Goal: Task Accomplishment & Management: Use online tool/utility

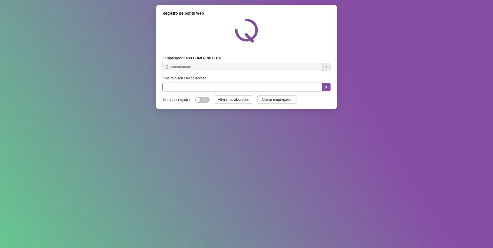
click at [169, 86] on input "text" at bounding box center [242, 87] width 160 height 8
type input "*****"
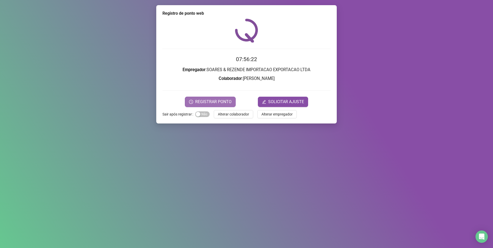
click at [207, 102] on span "REGISTRAR PONTO" at bounding box center [213, 102] width 36 height 6
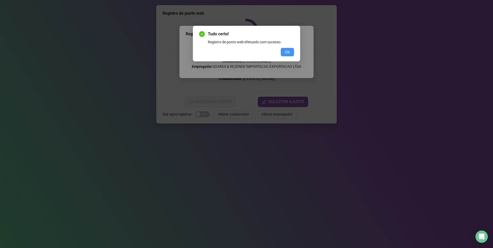
click at [289, 52] on span "OK" at bounding box center [287, 52] width 5 height 6
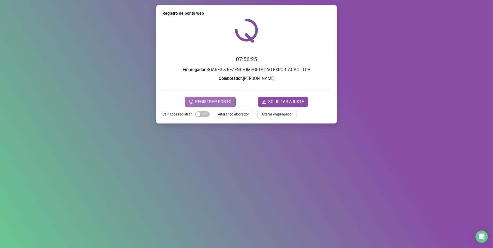
click at [207, 99] on span "REGISTRAR PONTO" at bounding box center [213, 102] width 36 height 6
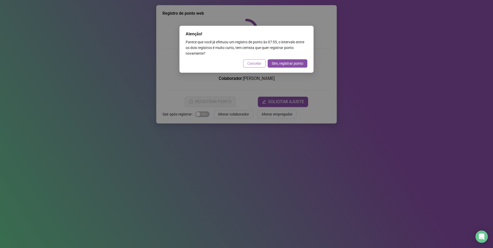
click at [257, 62] on span "Cancelar" at bounding box center [254, 64] width 14 height 6
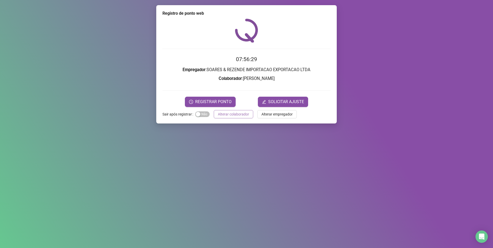
click at [225, 113] on span "Alterar colaborador" at bounding box center [233, 114] width 31 height 6
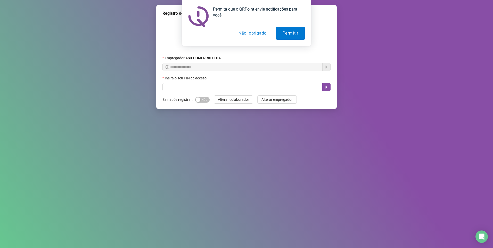
click at [244, 33] on button "Não, obrigado" at bounding box center [252, 33] width 41 height 13
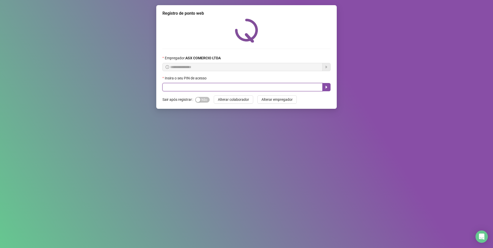
click at [184, 84] on input "text" at bounding box center [242, 87] width 160 height 8
type input "*****"
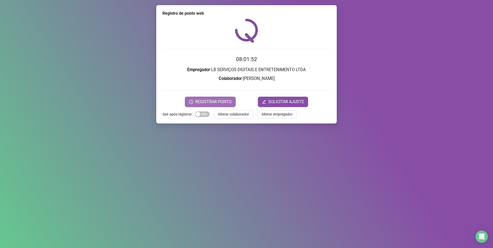
click at [205, 101] on span "REGISTRAR PONTO" at bounding box center [213, 102] width 36 height 6
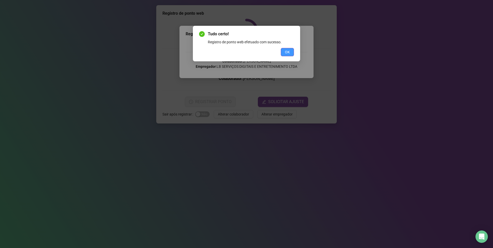
click at [284, 53] on button "OK" at bounding box center [287, 52] width 13 height 8
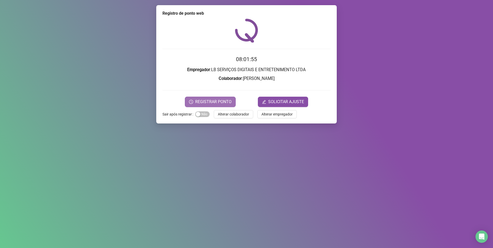
click at [211, 103] on span "REGISTRAR PONTO" at bounding box center [213, 102] width 36 height 6
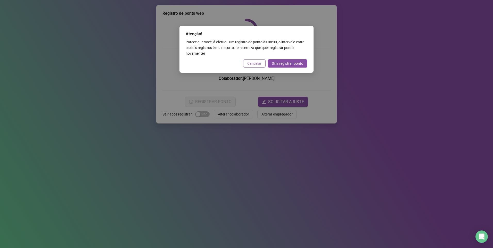
click at [255, 64] on span "Cancelar" at bounding box center [254, 64] width 14 height 6
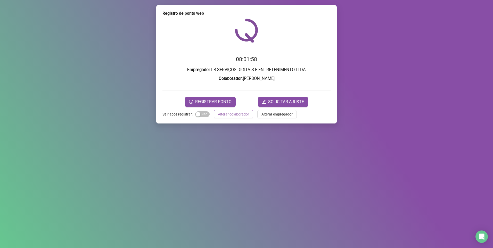
click at [241, 114] on span "Alterar colaborador" at bounding box center [233, 114] width 31 height 6
